Goal: Find specific page/section: Find specific page/section

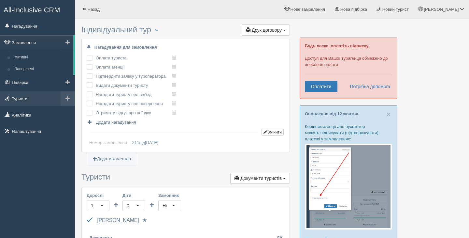
click at [23, 101] on link "Туристи" at bounding box center [37, 98] width 75 height 14
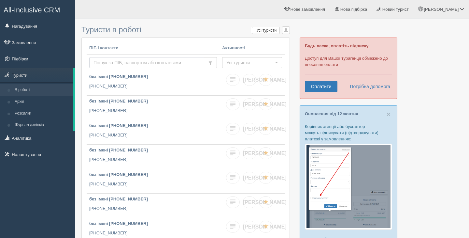
click at [125, 61] on input "text" at bounding box center [146, 62] width 115 height 11
type input "сміян"
